Goal: Transaction & Acquisition: Purchase product/service

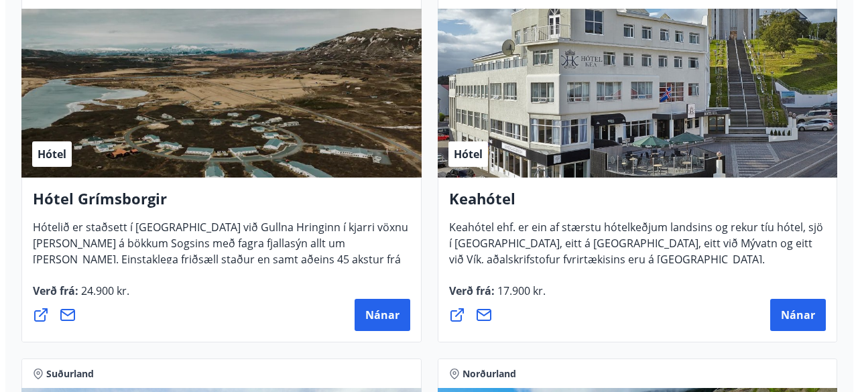
scroll to position [1022, 0]
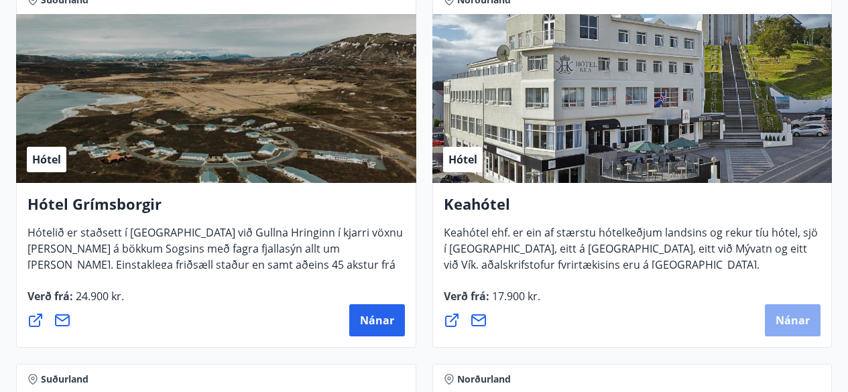
click at [774, 313] on button "Nánar" at bounding box center [792, 320] width 56 height 32
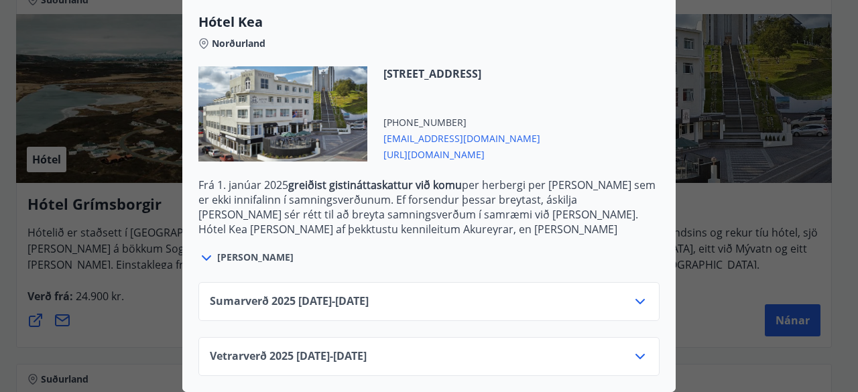
scroll to position [372, 0]
click at [640, 348] on icon at bounding box center [640, 356] width 16 height 16
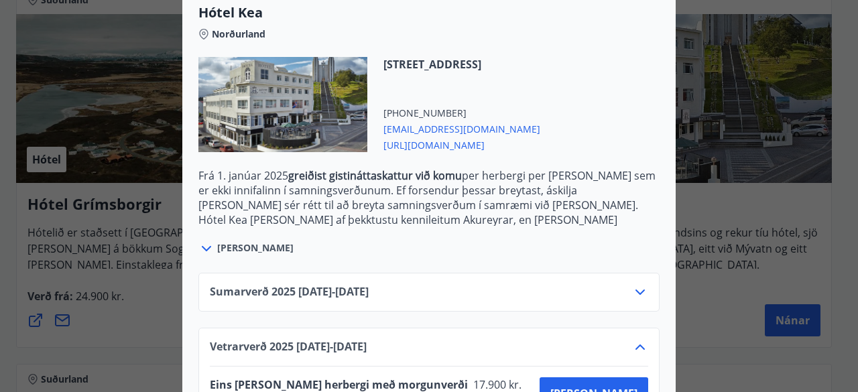
scroll to position [0, 0]
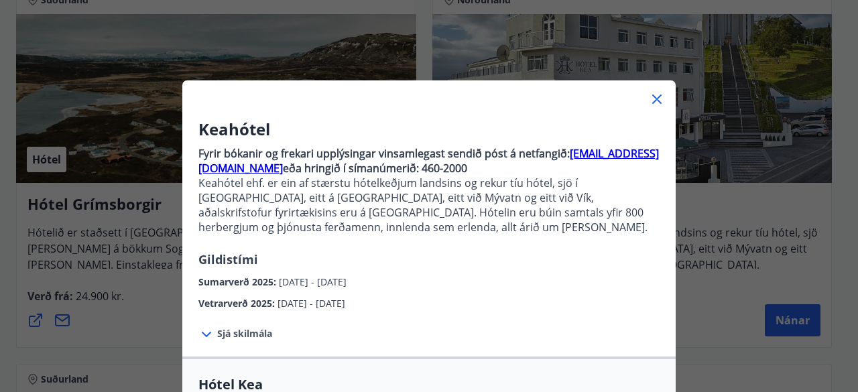
drag, startPoint x: 845, startPoint y: 259, endPoint x: 845, endPoint y: 316, distance: 57.0
click at [845, 316] on div "Keahótel Fyrir bókanir og frekari upplýsingar vinsamlegast sendið póst á netfan…" at bounding box center [429, 196] width 858 height 392
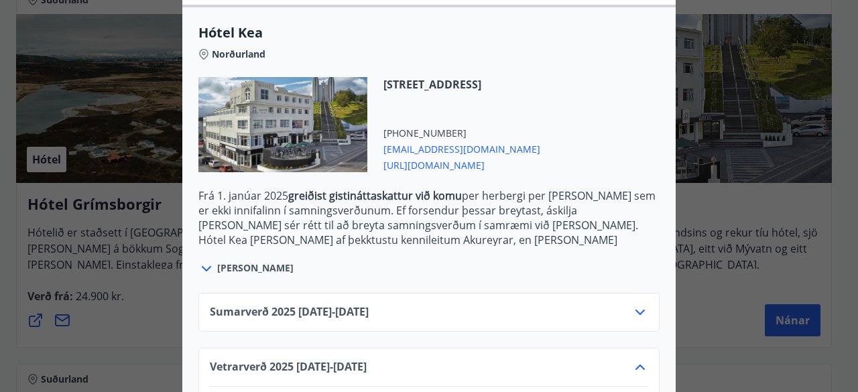
scroll to position [480, 0]
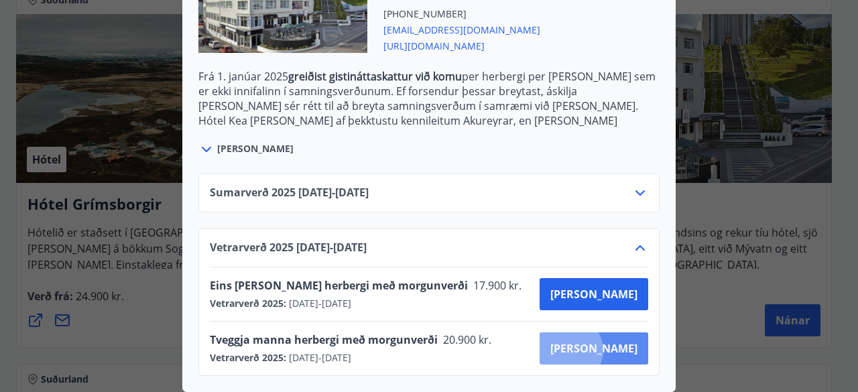
click at [616, 341] on span "[PERSON_NAME]" at bounding box center [593, 348] width 87 height 15
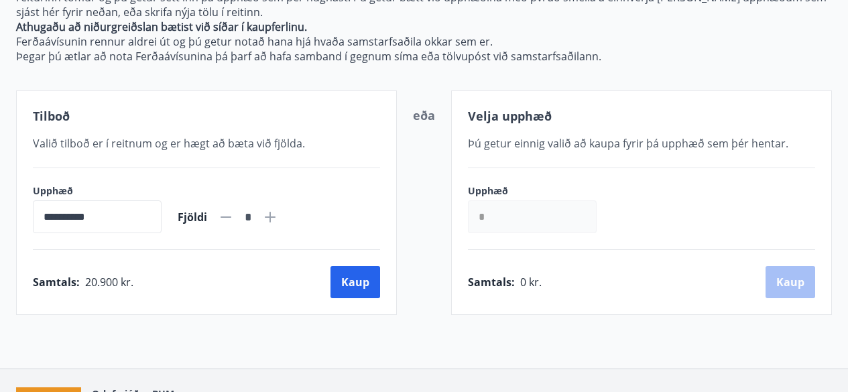
scroll to position [282, 0]
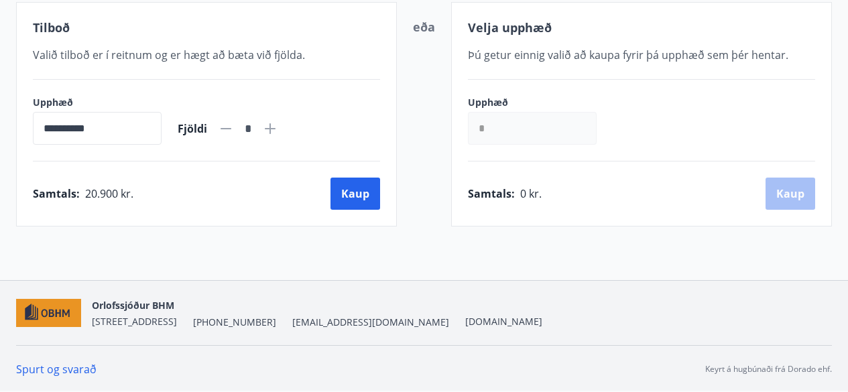
click at [278, 125] on icon at bounding box center [270, 129] width 16 height 16
type input "*"
click at [358, 192] on button "Kaup" at bounding box center [355, 194] width 50 height 32
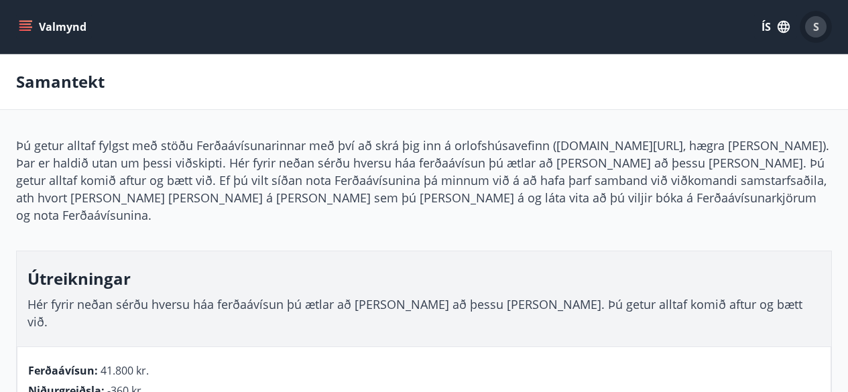
click at [817, 24] on span "S" at bounding box center [816, 26] width 6 height 15
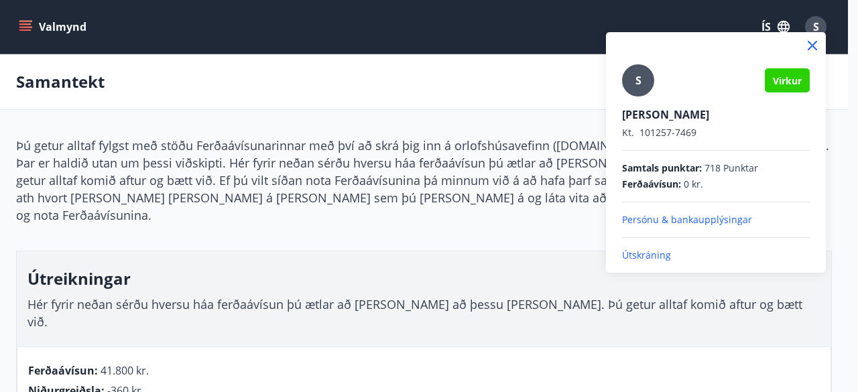
click at [647, 255] on p "Útskráning" at bounding box center [716, 255] width 188 height 13
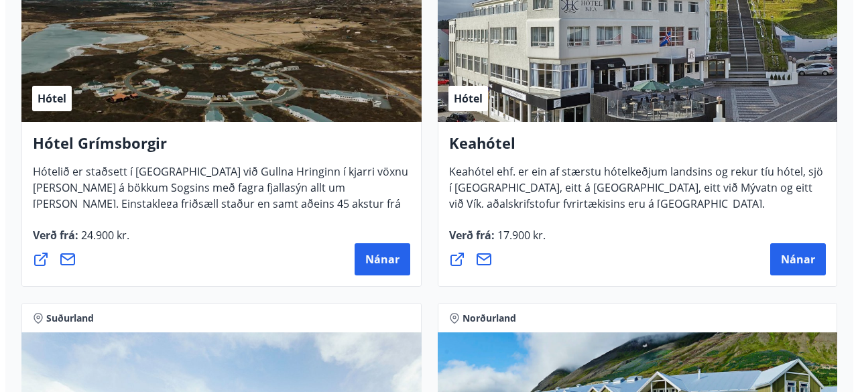
scroll to position [1093, 0]
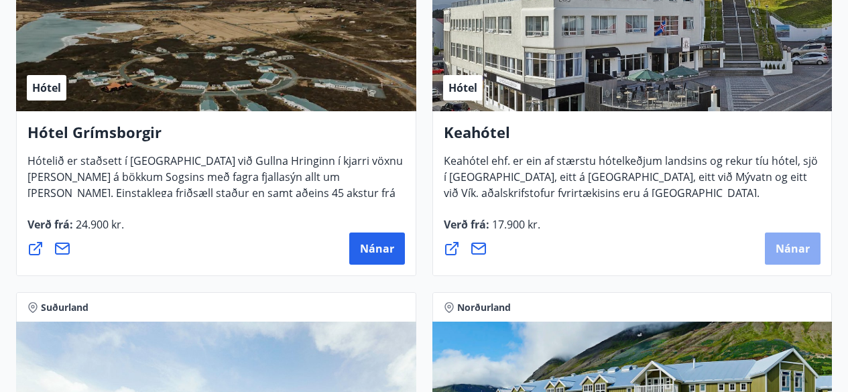
click at [785, 258] on button "Nánar" at bounding box center [792, 248] width 56 height 32
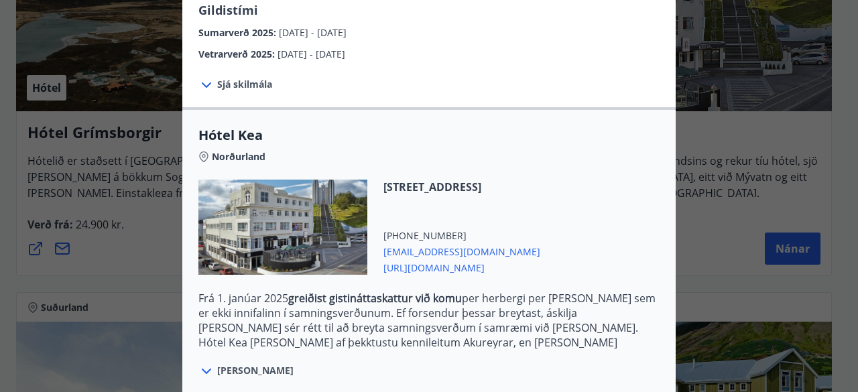
scroll to position [372, 0]
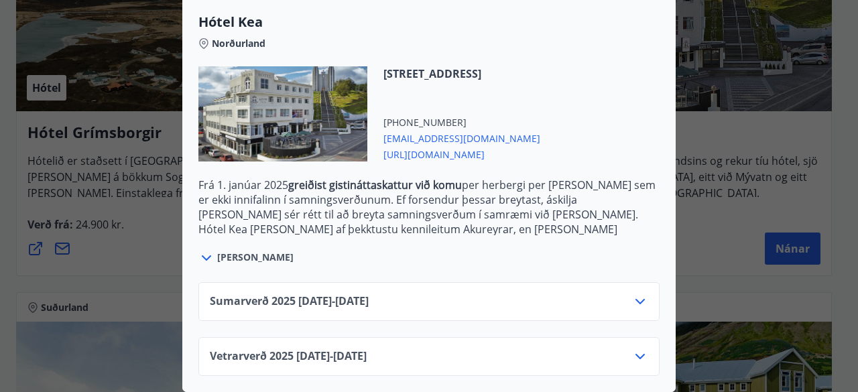
click at [644, 337] on div "Vetrarverð 2025 01.10.25 - 21.12.25" at bounding box center [428, 356] width 461 height 39
click at [633, 348] on icon at bounding box center [640, 356] width 16 height 16
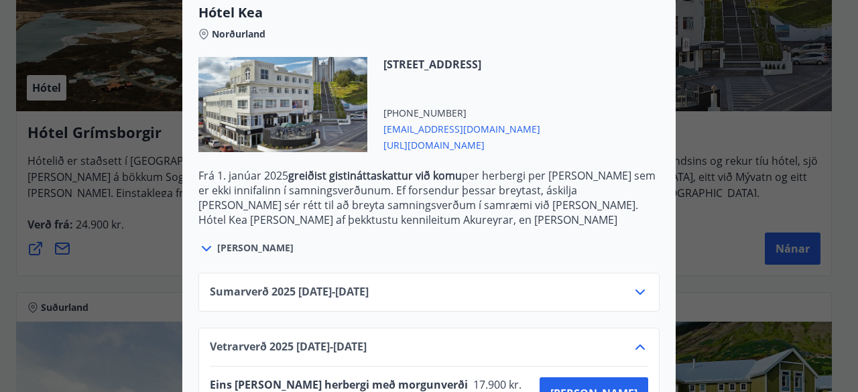
scroll to position [480, 0]
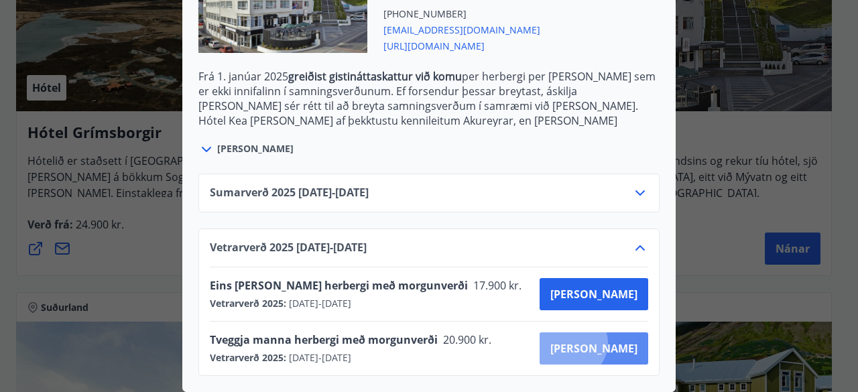
click at [618, 341] on span "[PERSON_NAME]" at bounding box center [593, 348] width 87 height 15
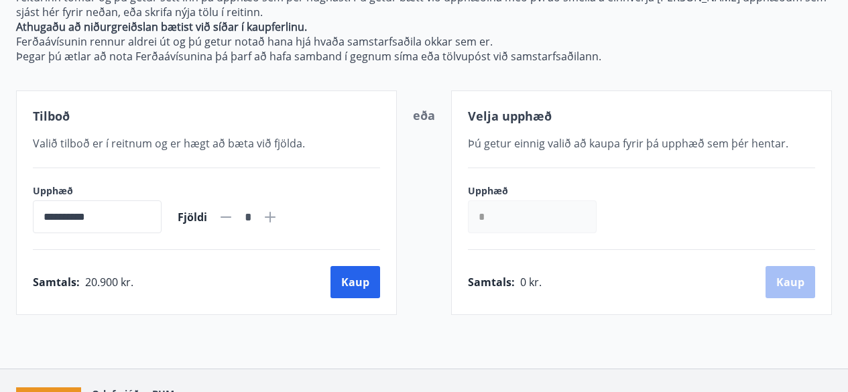
scroll to position [282, 0]
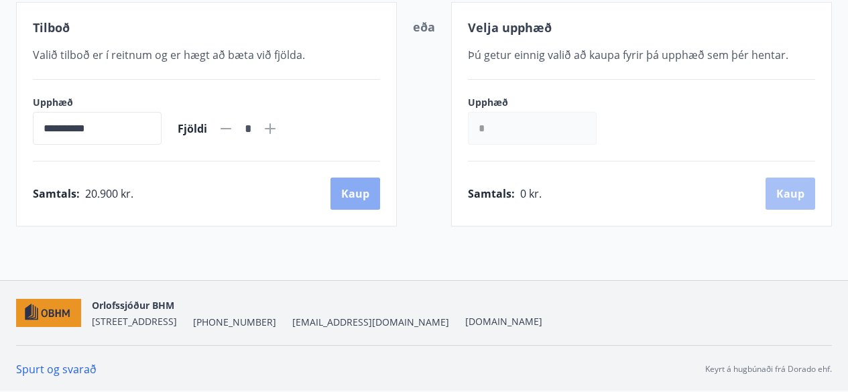
click at [356, 188] on button "Kaup" at bounding box center [355, 194] width 50 height 32
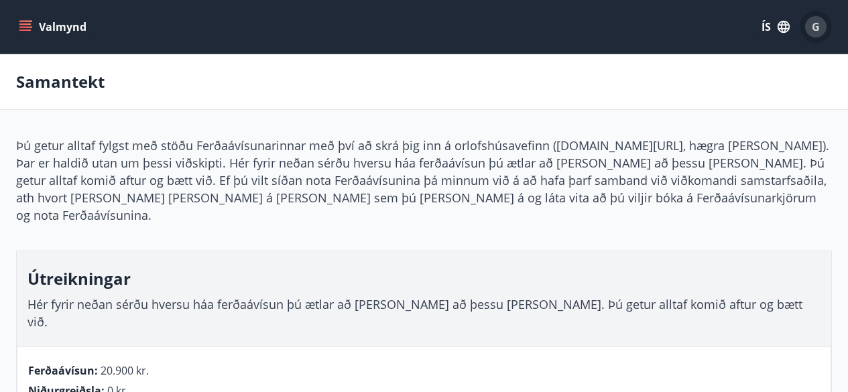
click at [822, 23] on div "G" at bounding box center [815, 26] width 21 height 21
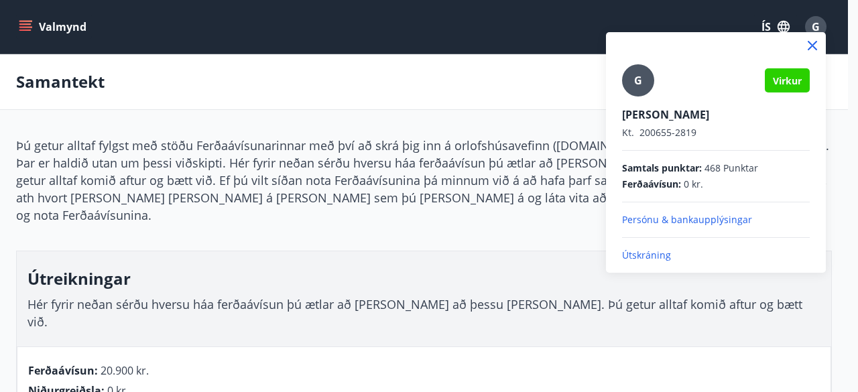
click at [646, 259] on p "Útskráning" at bounding box center [716, 255] width 188 height 13
